Goal: Transaction & Acquisition: Subscribe to service/newsletter

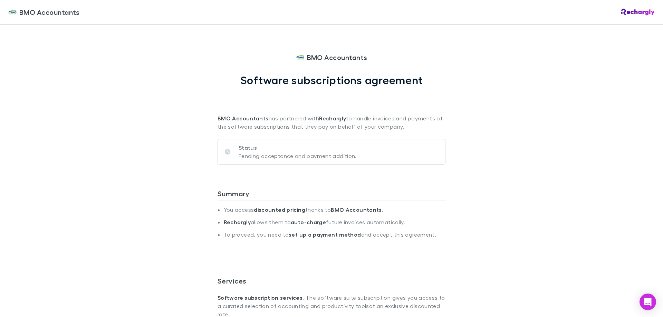
click at [273, 150] on p "Status" at bounding box center [298, 148] width 118 height 8
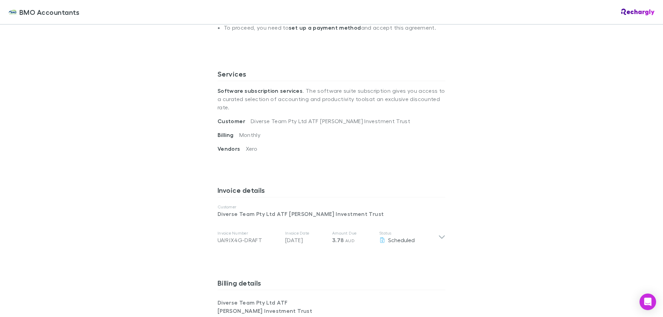
scroll to position [276, 0]
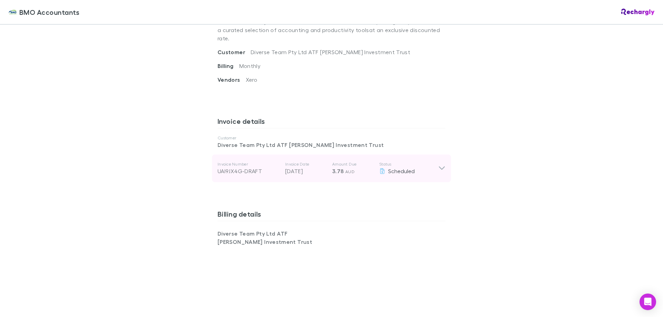
click at [440, 164] on icon at bounding box center [441, 168] width 7 height 8
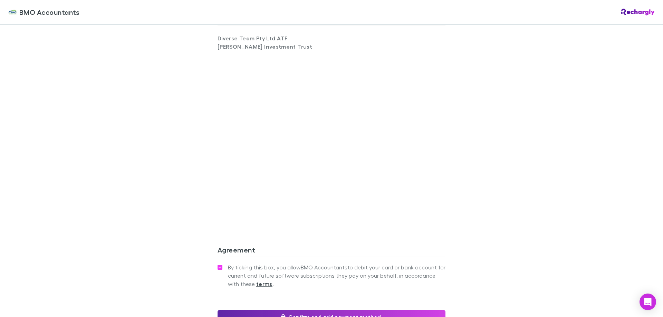
scroll to position [622, 0]
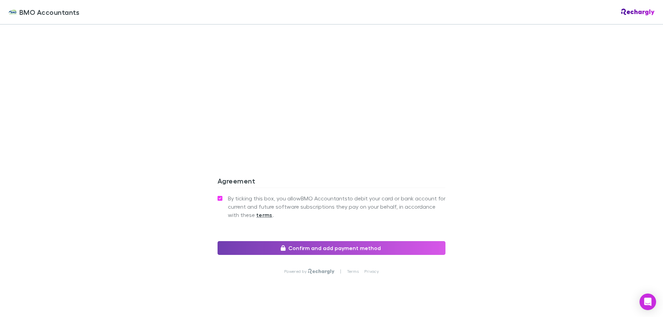
click at [355, 241] on button "Confirm and add payment method" at bounding box center [332, 248] width 228 height 14
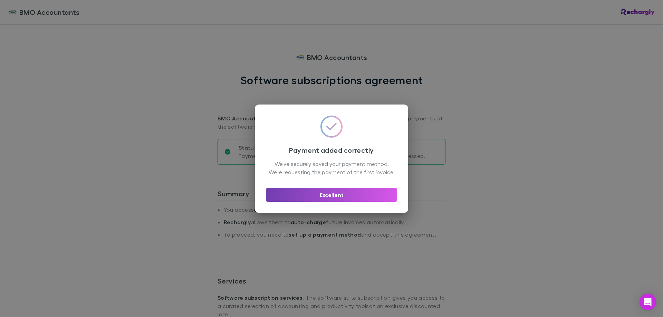
click at [329, 200] on button "Excellent" at bounding box center [331, 195] width 131 height 14
